Goal: Task Accomplishment & Management: Manage account settings

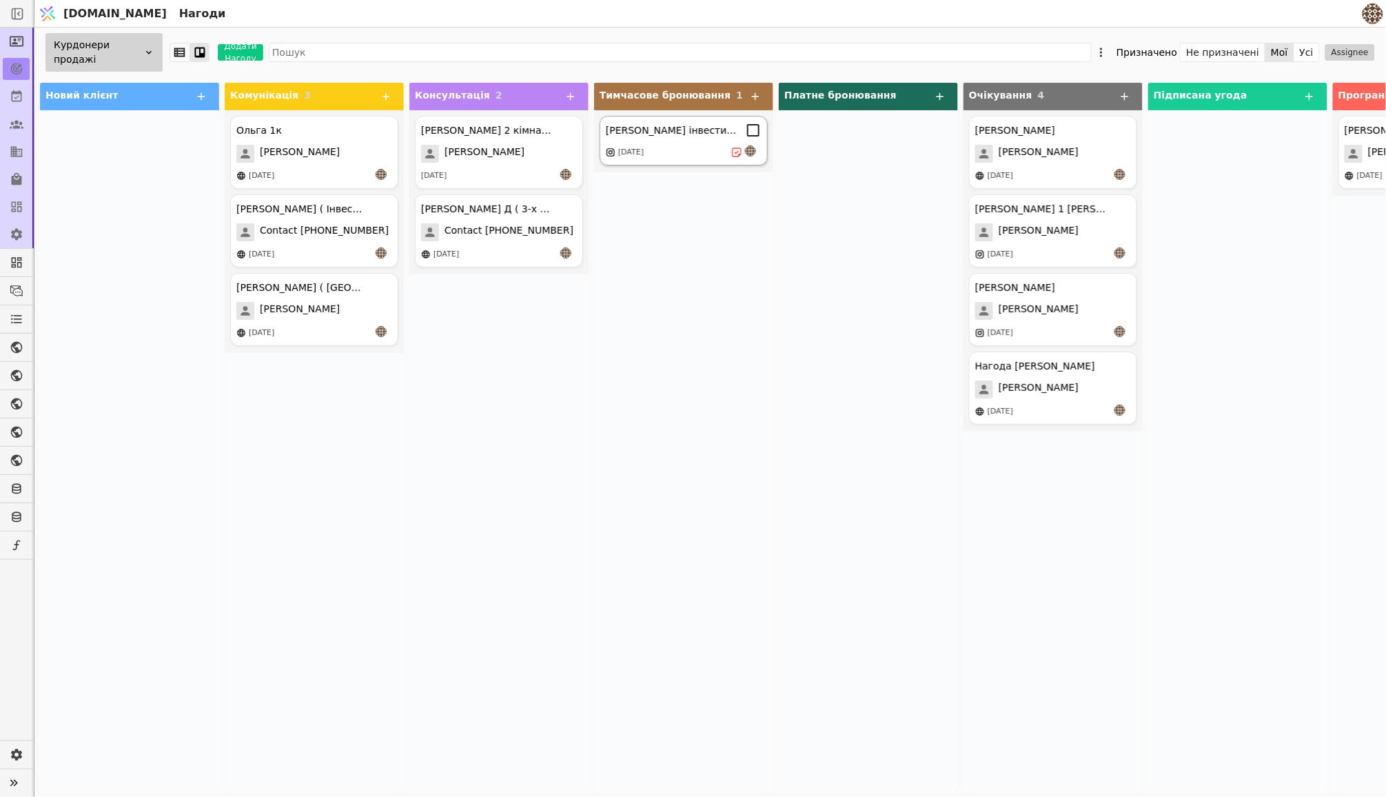
click at [664, 126] on div "[PERSON_NAME] інвестиція 1к - 36.6" at bounding box center [671, 130] width 131 height 14
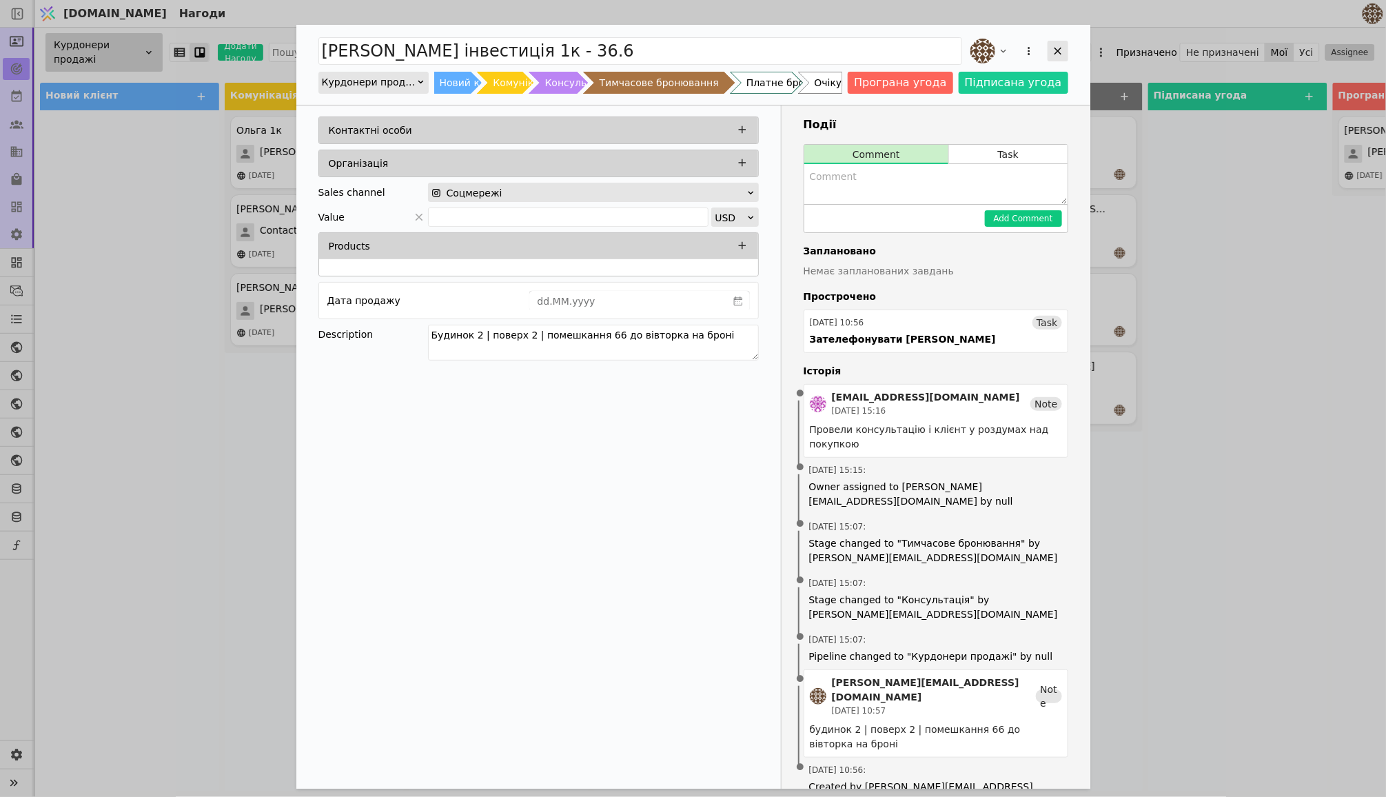
click at [1050, 54] on div "Add Opportunity" at bounding box center [1058, 51] width 21 height 21
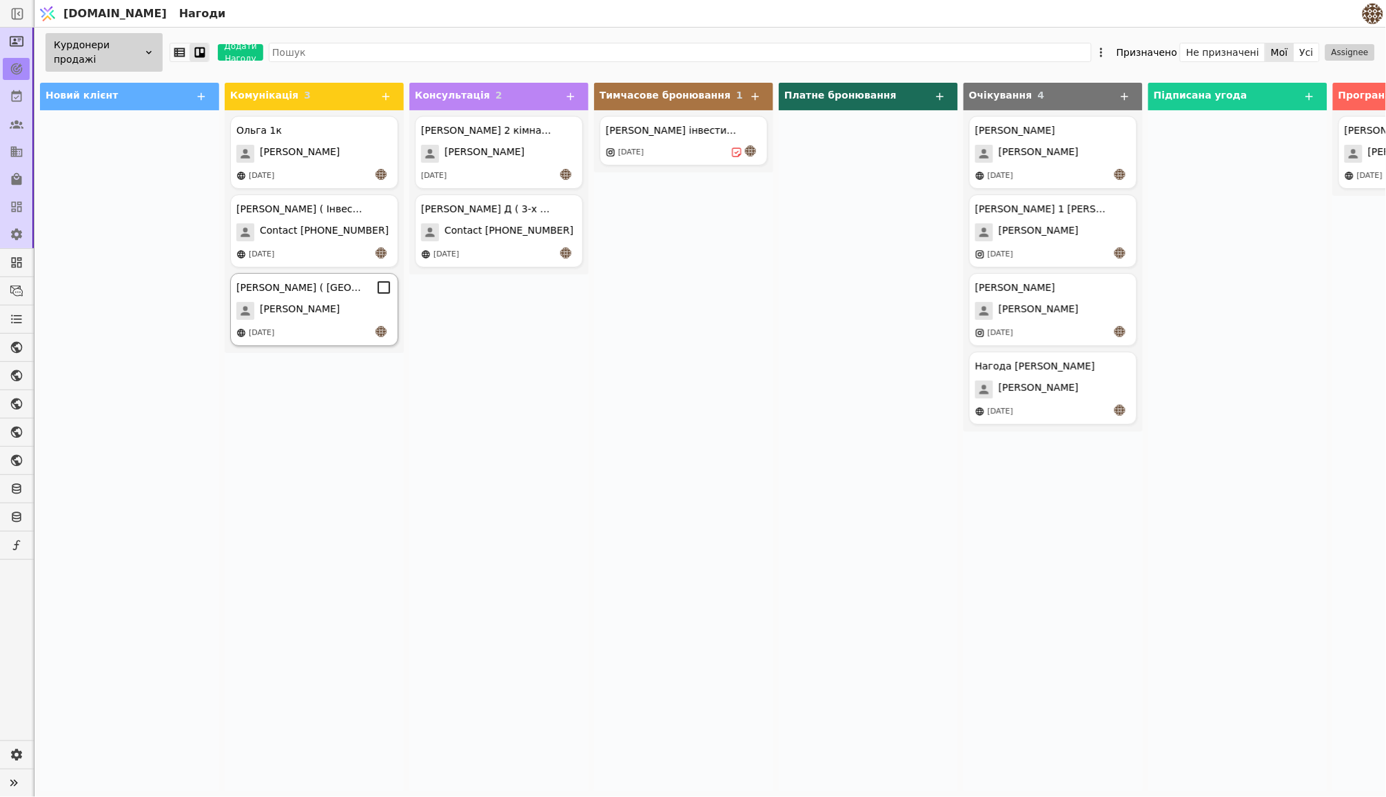
click at [314, 314] on div "[PERSON_NAME]" at bounding box center [314, 311] width 156 height 18
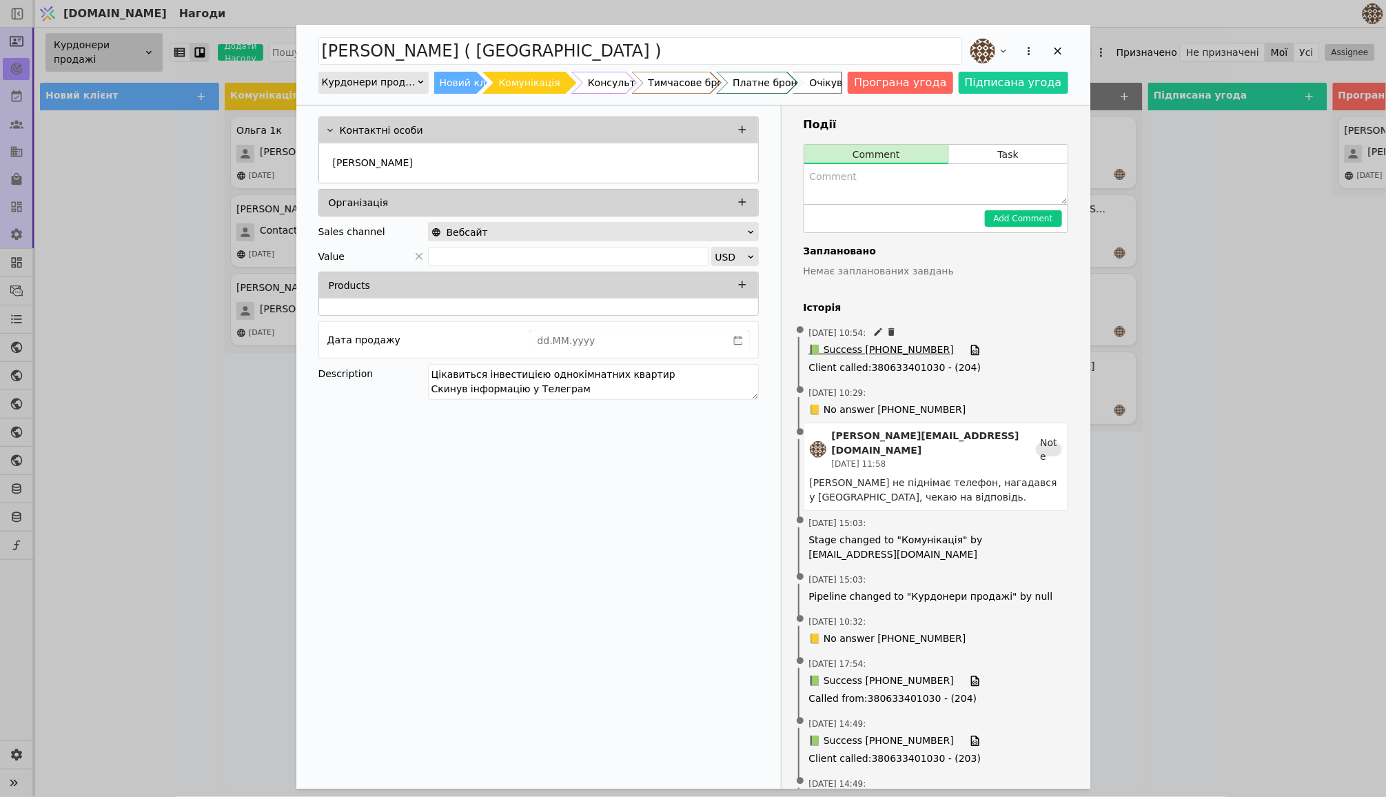
click at [915, 345] on span "📗 Success [PHONE_NUMBER]" at bounding box center [881, 350] width 145 height 15
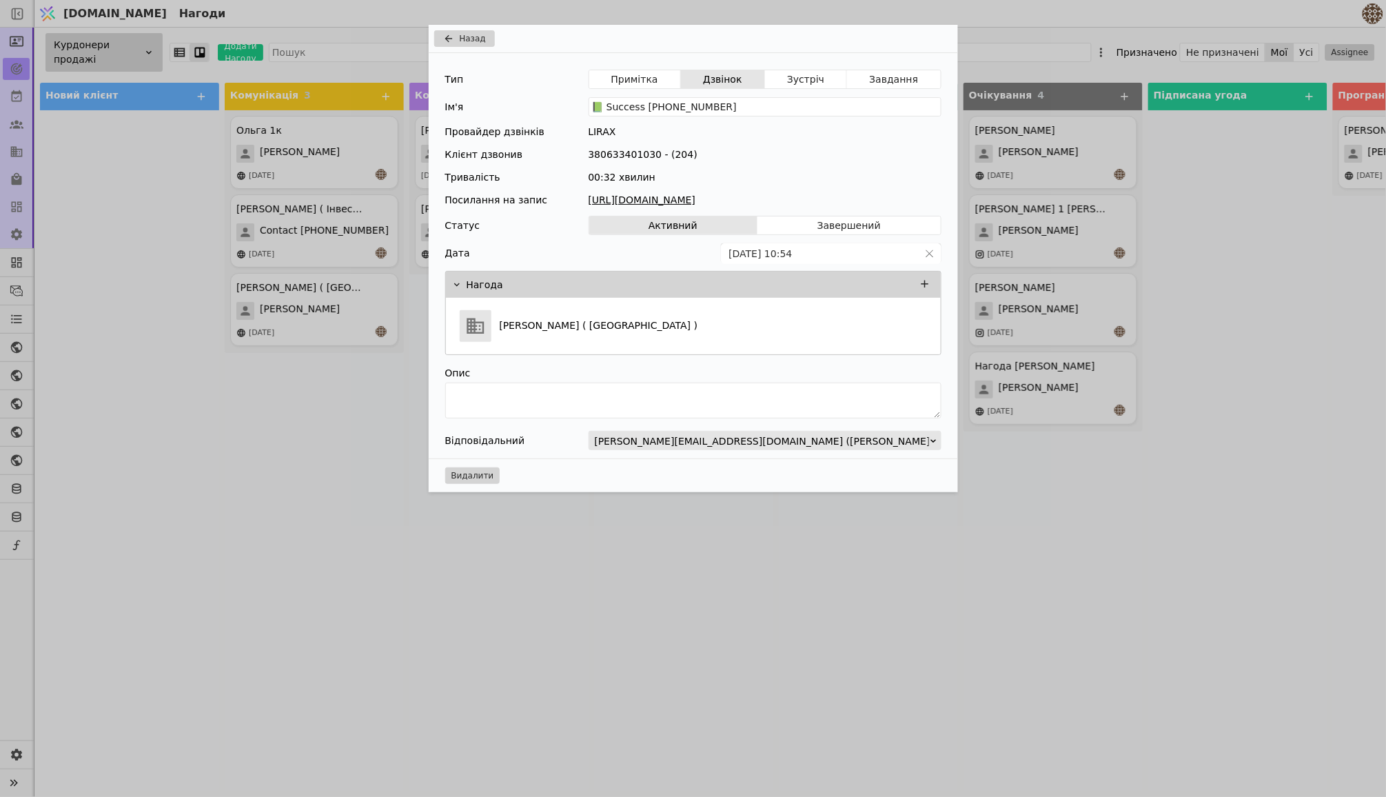
click at [734, 193] on link "[URL][DOMAIN_NAME]" at bounding box center [765, 200] width 353 height 14
click at [545, 627] on div "Назад Тип Примітка Дзвінок Зустріч Завдання Ім'я 📗 Success [PHONE_NUMBER] Прова…" at bounding box center [693, 398] width 1386 height 797
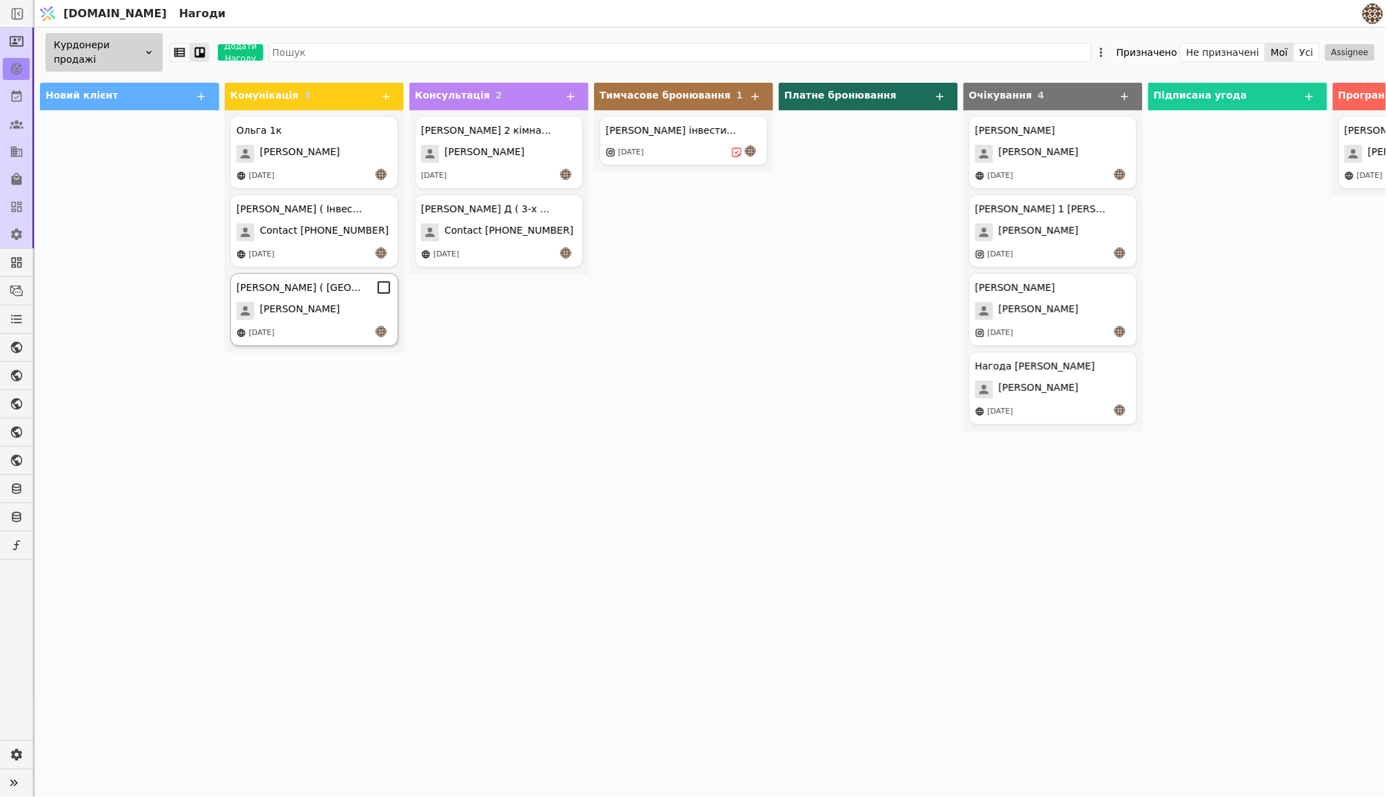
click at [314, 298] on div "[PERSON_NAME] ( [GEOGRAPHIC_DATA] ) [PERSON_NAME] [DATE]" at bounding box center [314, 309] width 168 height 73
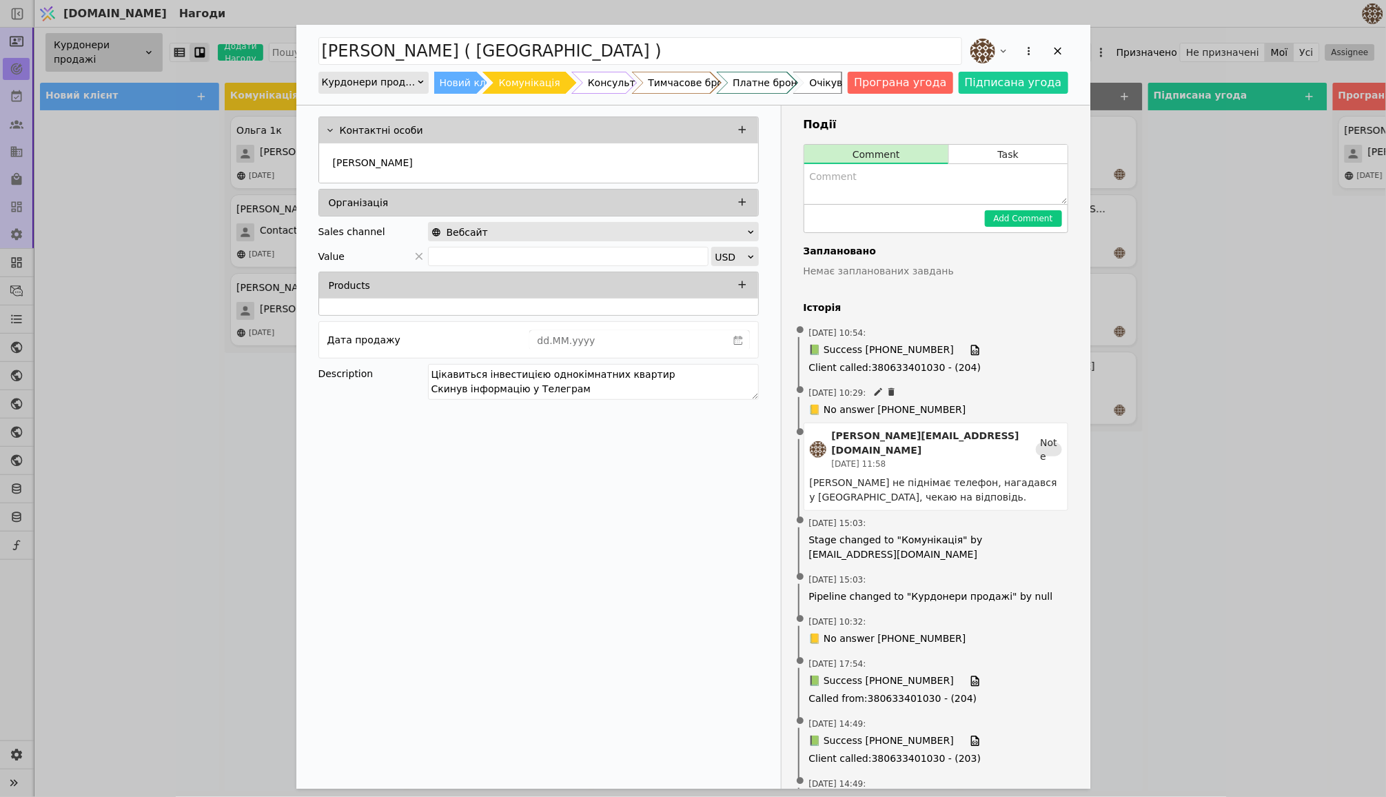
scroll to position [72, 0]
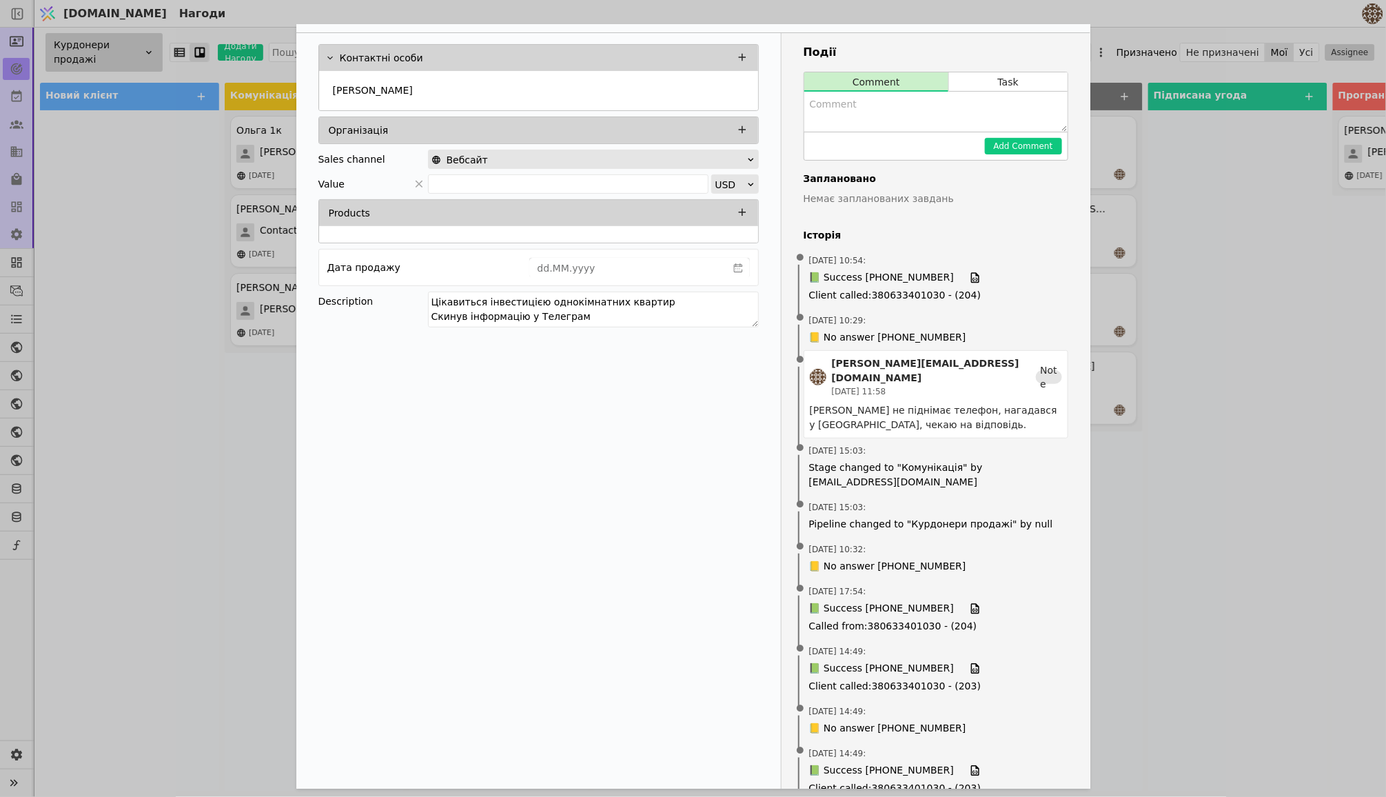
click at [222, 425] on div "[PERSON_NAME] ( Одно ) Курдонери продажі Новий клієнт Комунікація Консультація …" at bounding box center [693, 398] width 1386 height 797
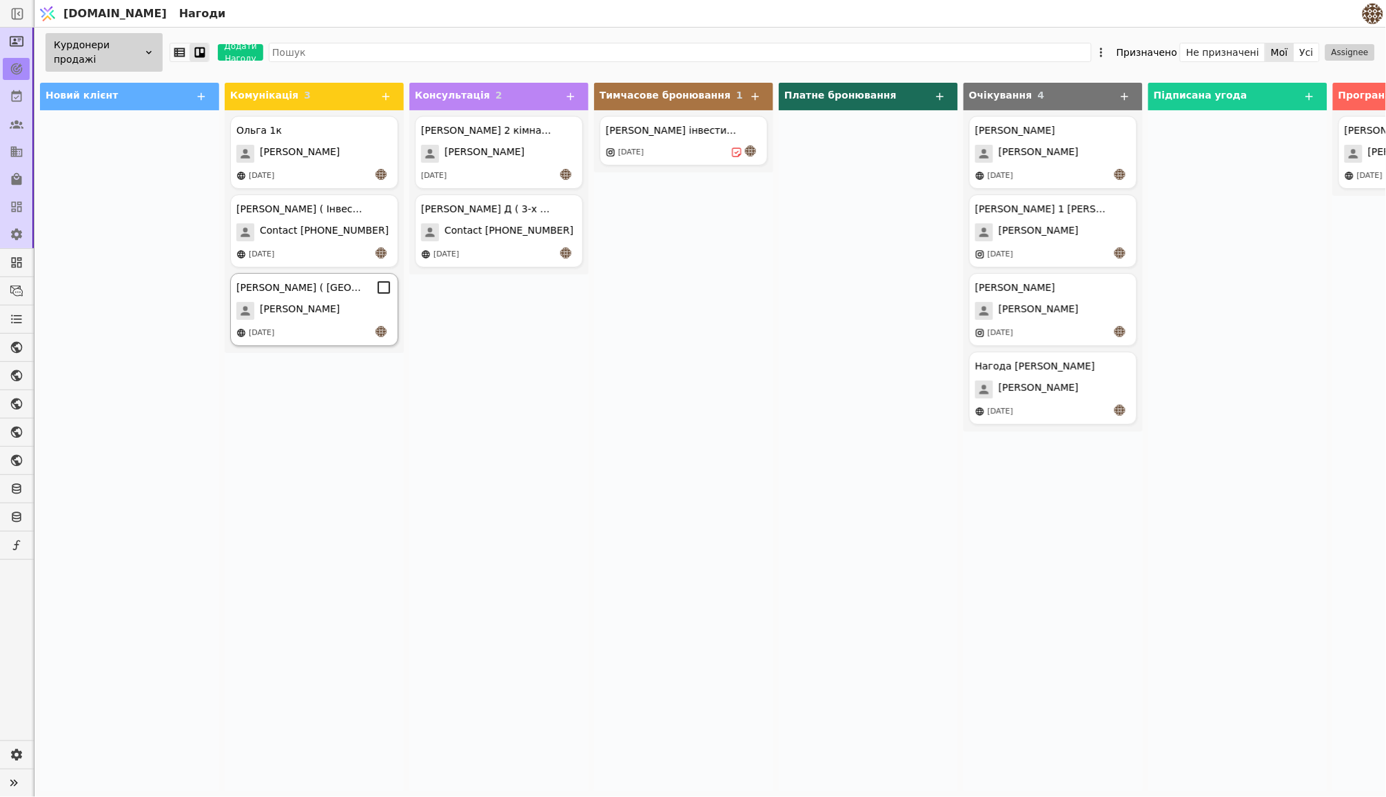
click at [340, 302] on div "[PERSON_NAME]" at bounding box center [314, 311] width 156 height 18
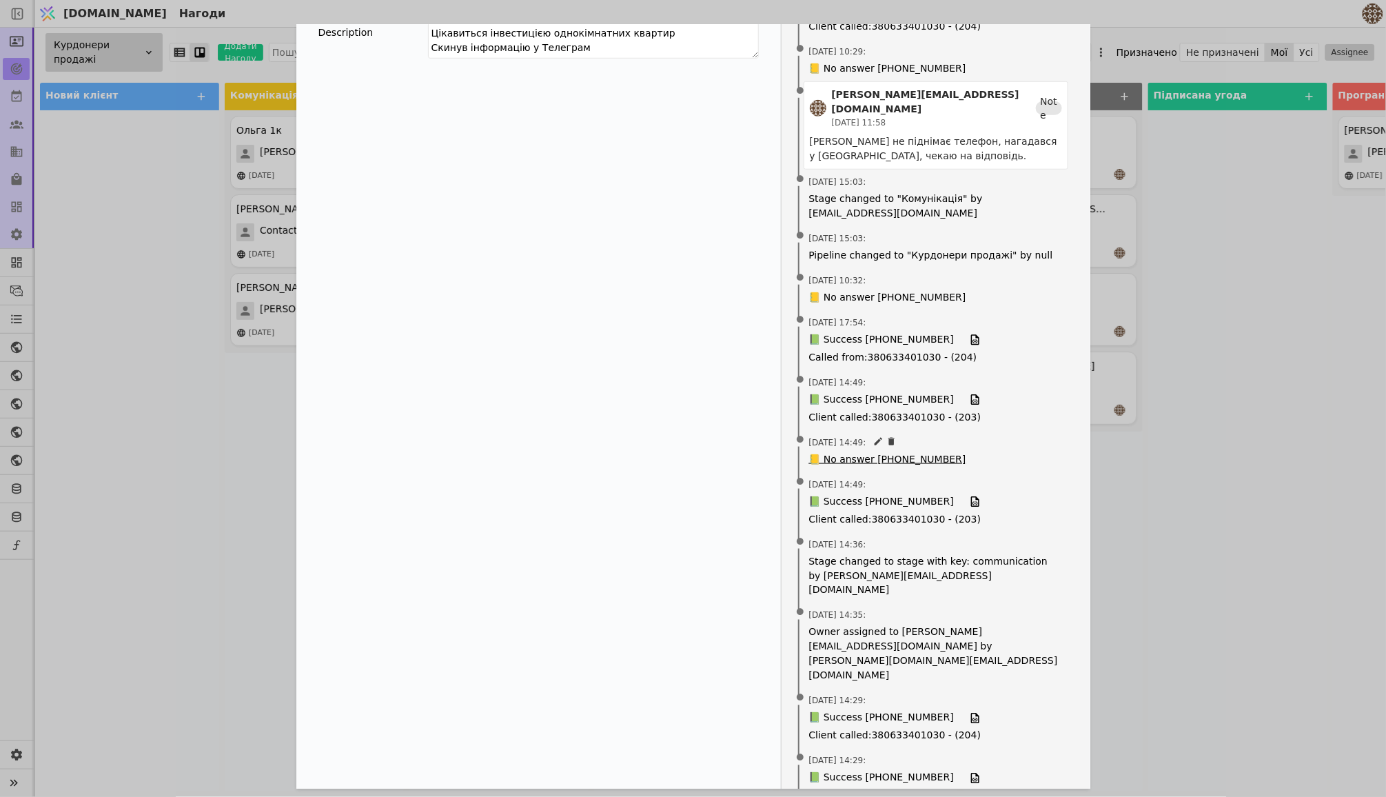
scroll to position [339, 0]
click at [879, 713] on span "📗 Success [PHONE_NUMBER]" at bounding box center [881, 720] width 145 height 15
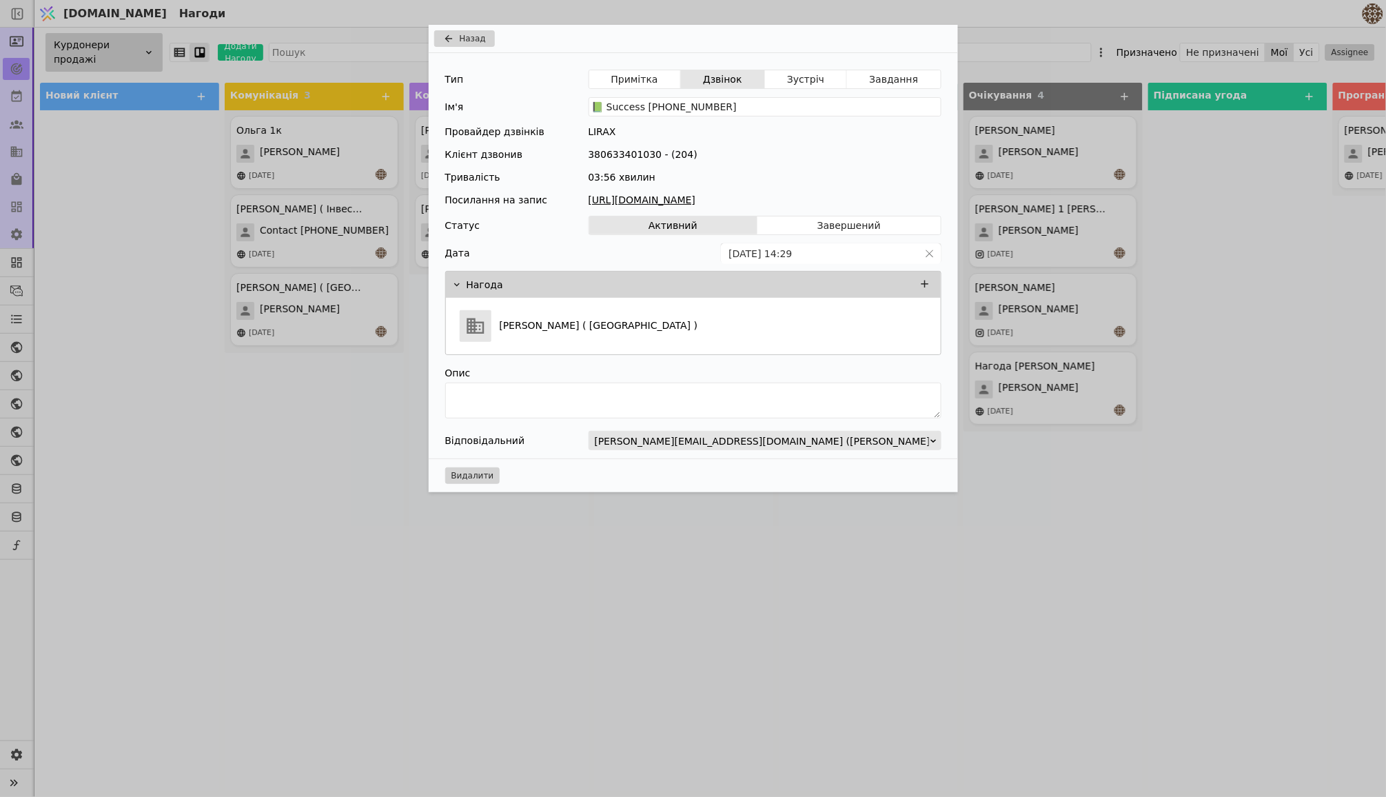
click at [763, 196] on link "[URL][DOMAIN_NAME]" at bounding box center [765, 200] width 353 height 14
click at [462, 34] on span "Назад" at bounding box center [473, 38] width 26 height 12
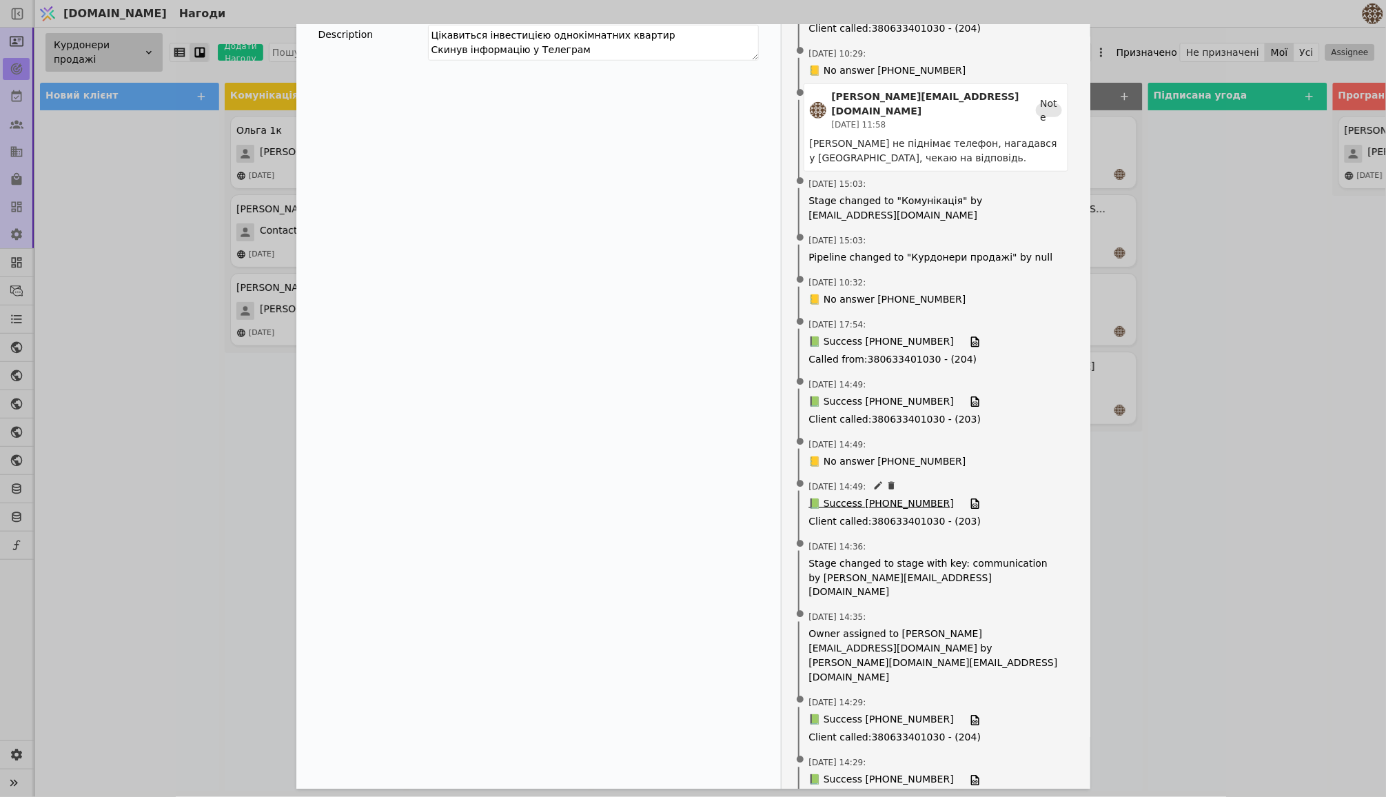
click at [865, 496] on span "📗 Success [PHONE_NUMBER]" at bounding box center [881, 503] width 145 height 15
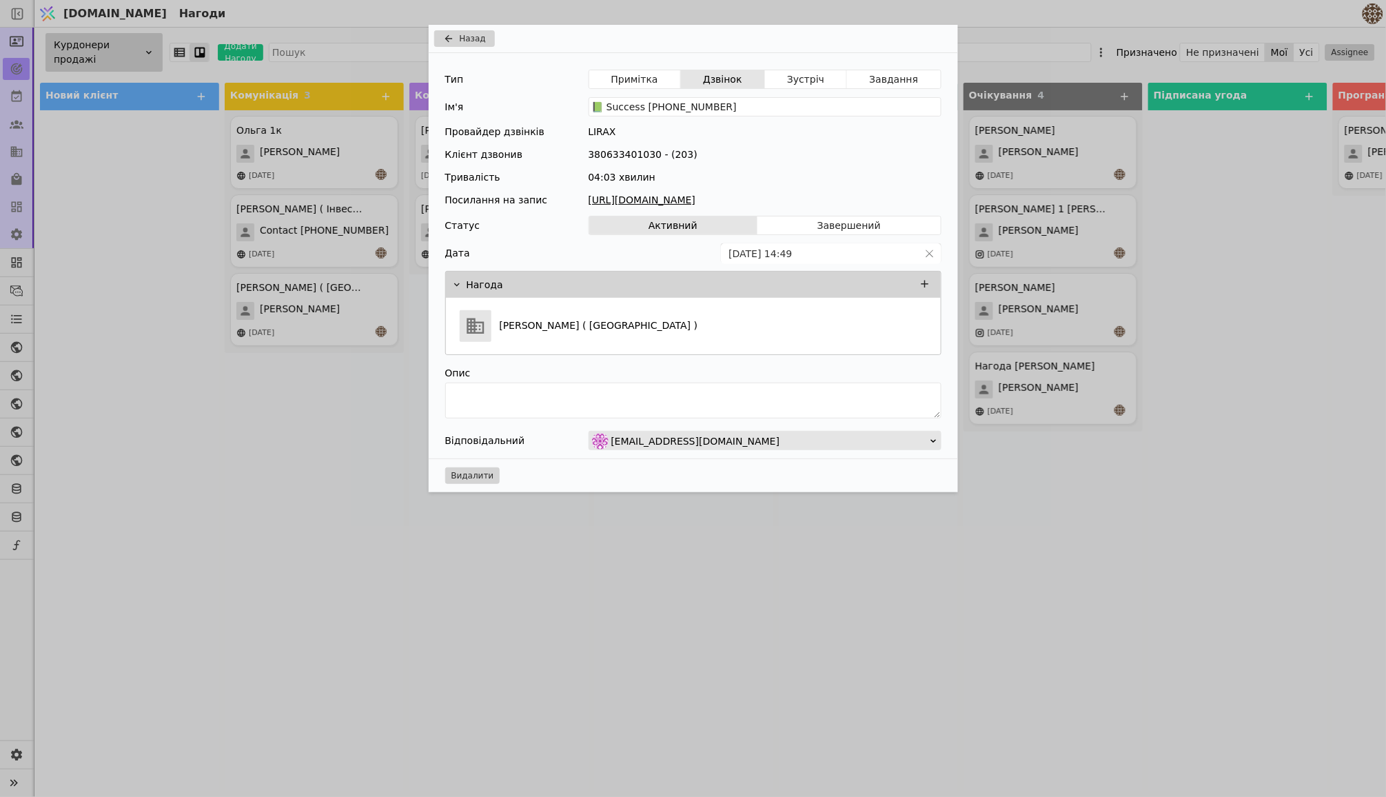
click at [826, 193] on link "[URL][DOMAIN_NAME]" at bounding box center [765, 200] width 353 height 14
click at [460, 42] on span "Назад" at bounding box center [473, 38] width 26 height 12
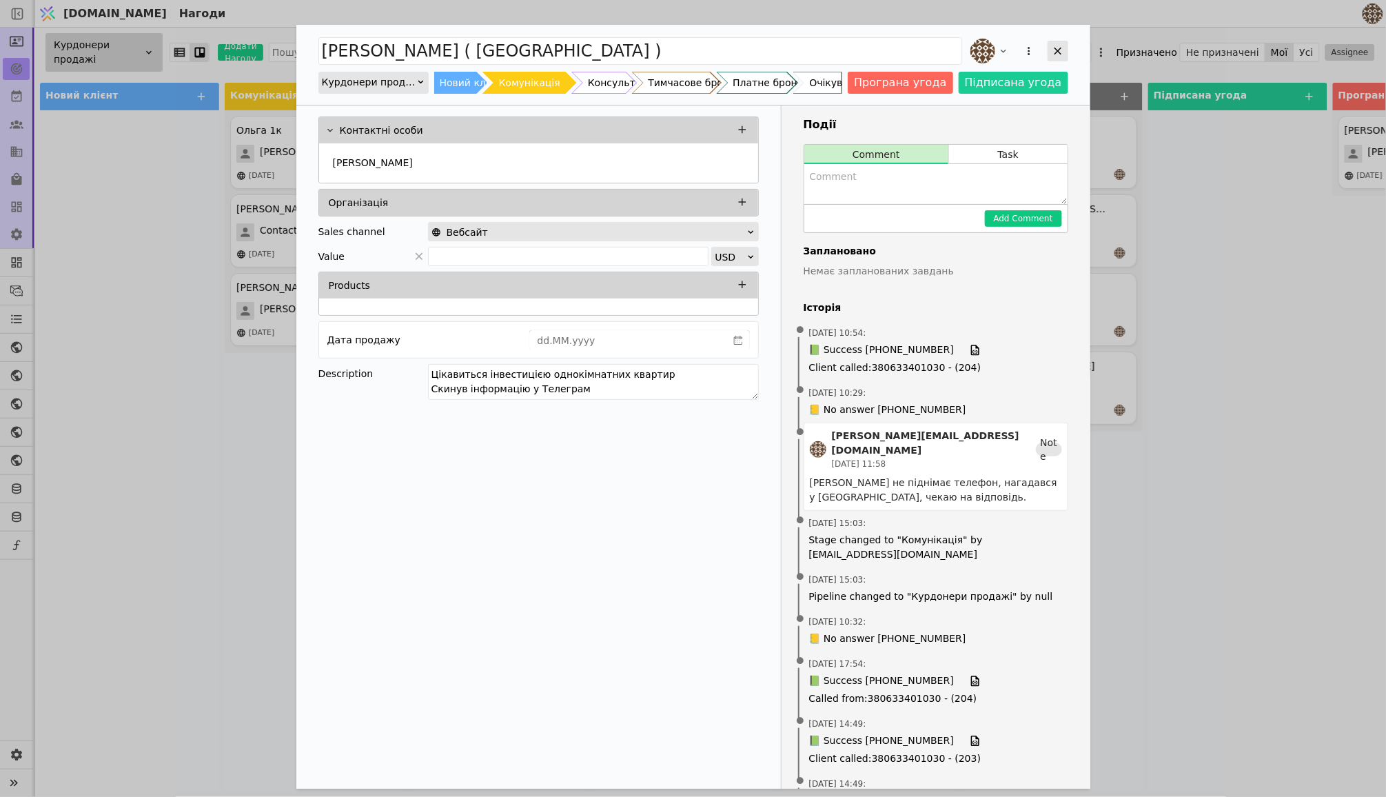
click at [1060, 52] on icon "Add Opportunity" at bounding box center [1058, 51] width 12 height 12
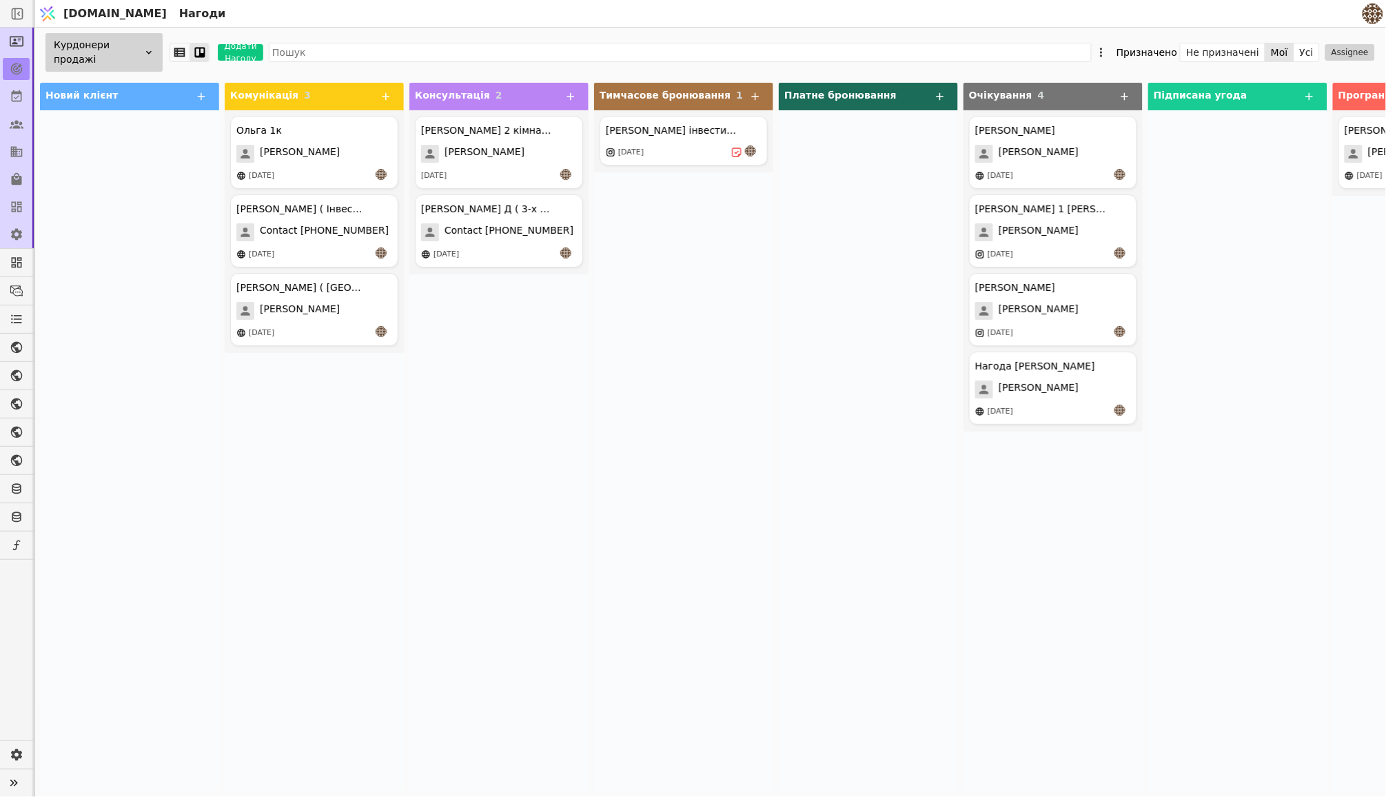
click at [740, 537] on div "[PERSON_NAME] інвестиція 1к - 36.6 [DATE]" at bounding box center [683, 450] width 179 height 681
